Goal: Information Seeking & Learning: Learn about a topic

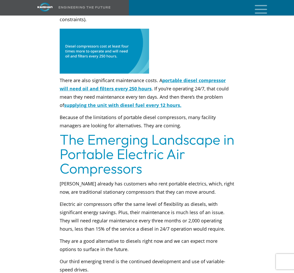
scroll to position [1180, 0]
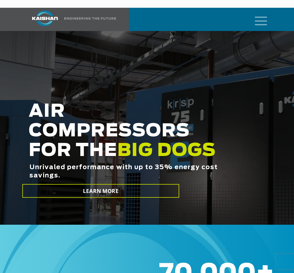
click at [264, 15] on icon "mobile menu" at bounding box center [261, 20] width 17 height 16
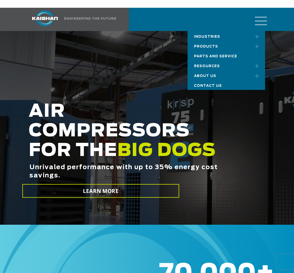
click at [213, 65] on span "Resources" at bounding box center [207, 66] width 26 height 3
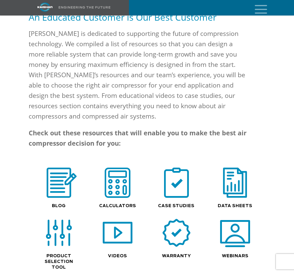
scroll to position [342, 0]
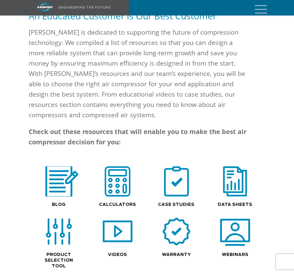
click at [50, 167] on img at bounding box center [58, 181] width 39 height 33
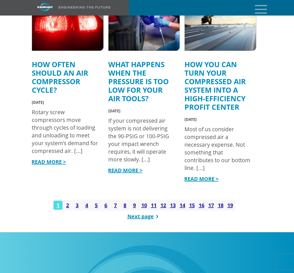
scroll to position [691, 0]
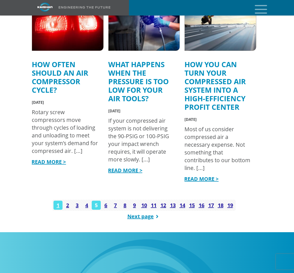
click at [95, 201] on link "5" at bounding box center [96, 205] width 9 height 9
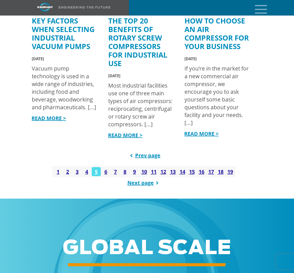
scroll to position [770, 0]
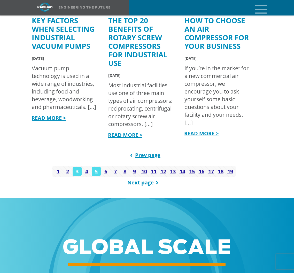
click at [77, 167] on link "3" at bounding box center [77, 171] width 9 height 9
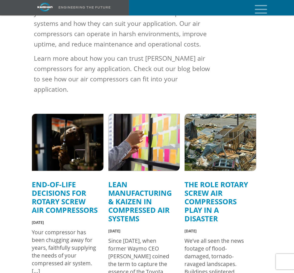
scroll to position [171, 0]
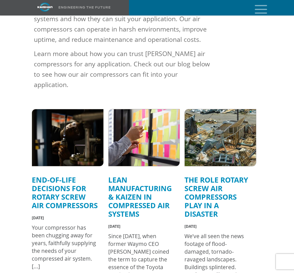
click at [190, 189] on link "The Role Rotary Screw Air Compressors Play in a Disaster" at bounding box center [216, 197] width 64 height 44
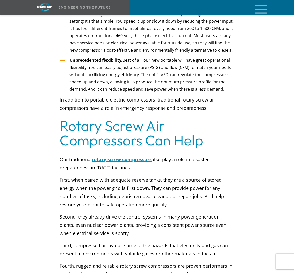
scroll to position [1382, 0]
